Goal: Obtain resource: Download file/media

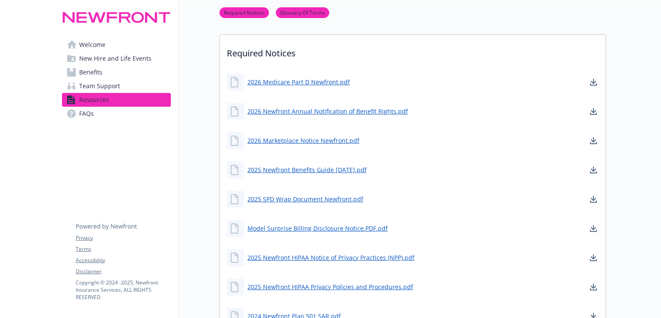
scroll to position [172, 0]
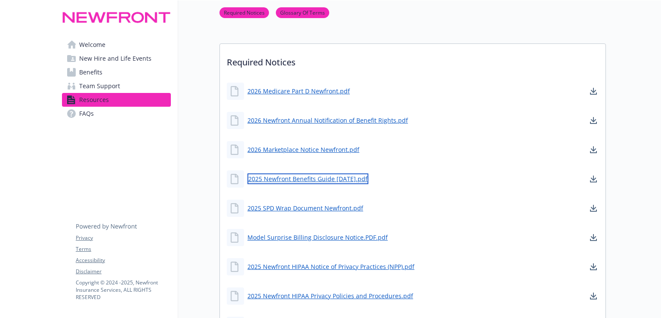
click at [277, 179] on link "2025 Newfront Benefits Guide [DATE].pdf" at bounding box center [307, 178] width 121 height 11
